Goal: Task Accomplishment & Management: Use online tool/utility

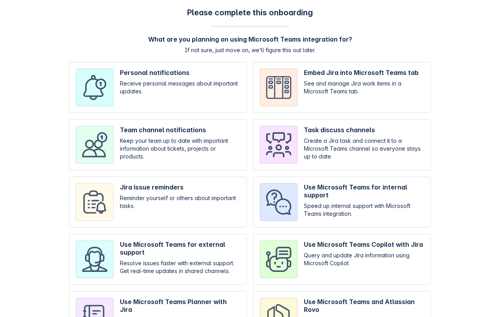
click at [331, 143] on input "checkbox" at bounding box center [342, 144] width 178 height 51
checkbox input "true"
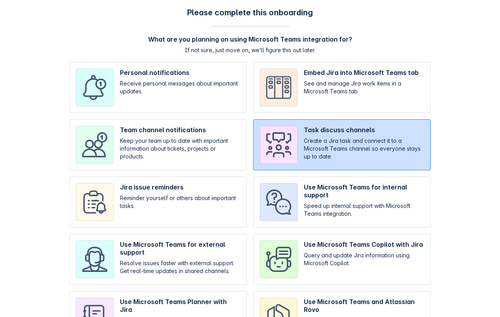
scroll to position [53, 0]
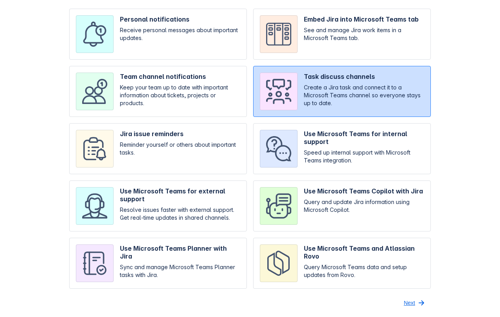
click at [406, 303] on span "Next" at bounding box center [409, 303] width 11 height 13
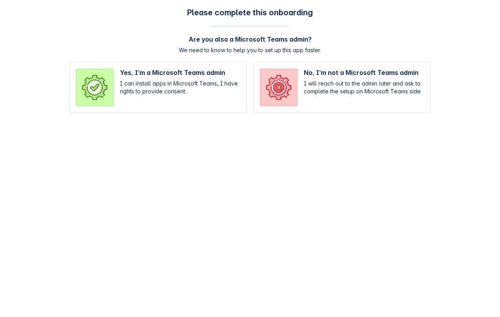
click at [312, 92] on input "radio" at bounding box center [342, 87] width 178 height 51
radio input "true"
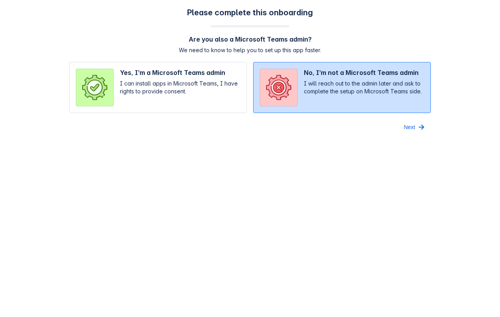
click at [195, 80] on input "radio" at bounding box center [158, 87] width 178 height 51
radio input "true"
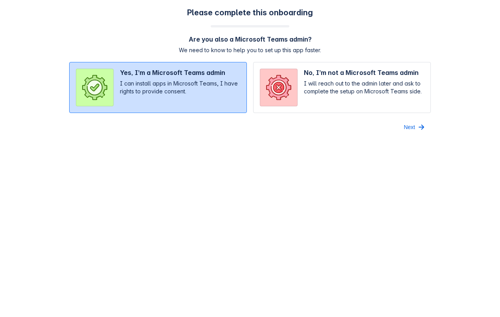
click at [325, 91] on input "radio" at bounding box center [342, 87] width 178 height 51
radio input "true"
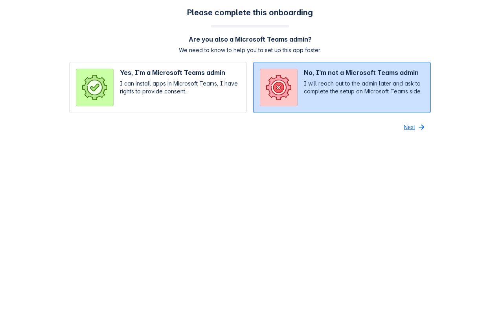
click at [408, 127] on span "Next" at bounding box center [409, 127] width 11 height 13
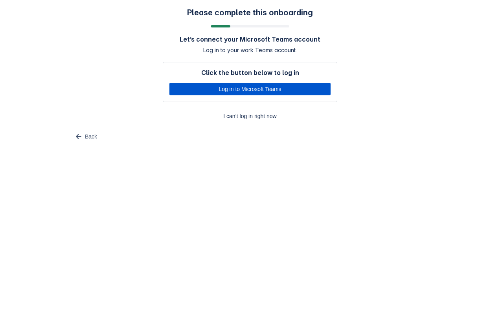
click at [290, 88] on span "Log in to Microsoft Teams" at bounding box center [250, 89] width 152 height 13
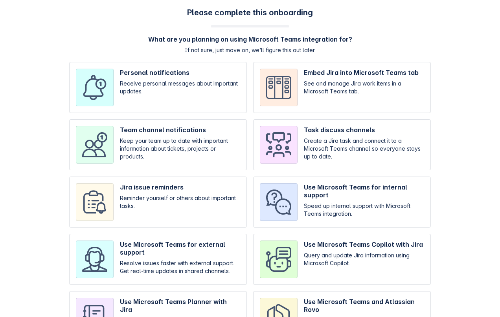
click at [149, 152] on input "checkbox" at bounding box center [158, 144] width 178 height 51
checkbox input "true"
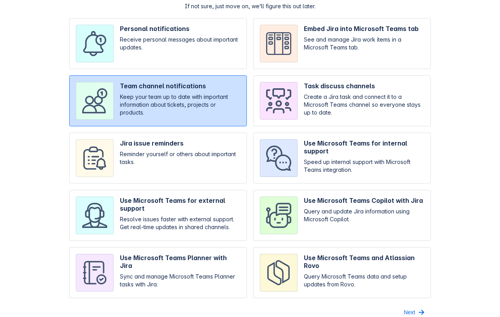
scroll to position [53, 0]
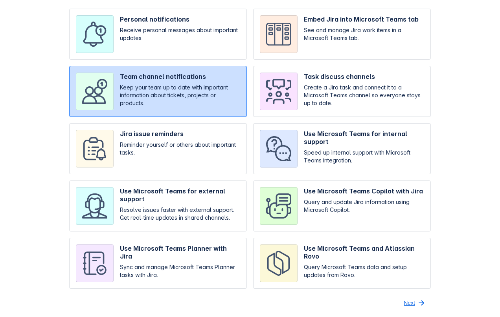
click at [410, 301] on span "Next" at bounding box center [409, 303] width 11 height 13
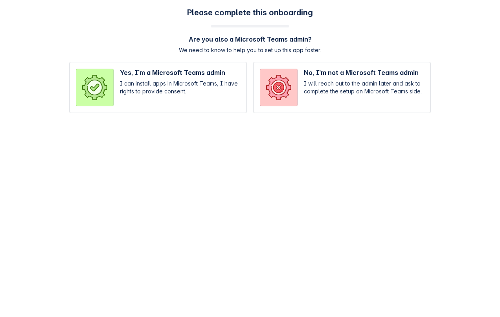
click at [297, 72] on input "radio" at bounding box center [342, 87] width 178 height 51
radio input "true"
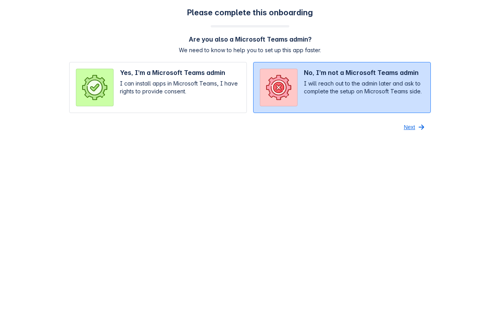
click at [410, 125] on span "Next" at bounding box center [409, 127] width 11 height 13
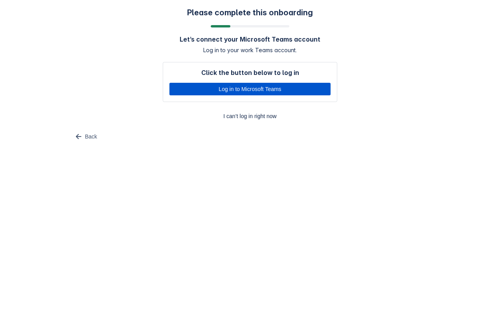
click at [203, 90] on span "Log in to Microsoft Teams" at bounding box center [250, 89] width 152 height 13
